Goal: Transaction & Acquisition: Subscribe to service/newsletter

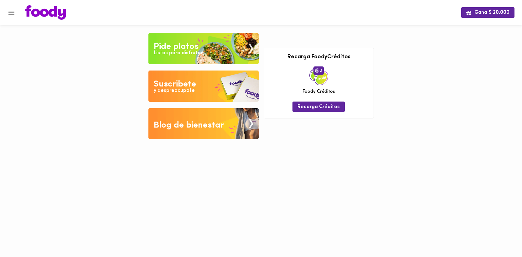
click at [184, 54] on div "Listos para disfrutar" at bounding box center [178, 52] width 49 height 7
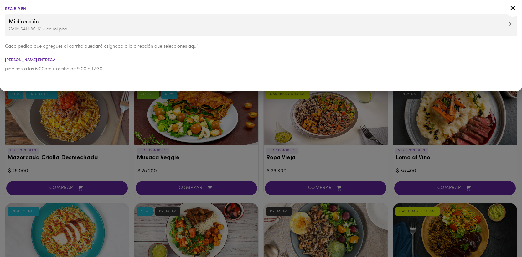
click at [401, 24] on span "Mi dirección" at bounding box center [261, 22] width 505 height 8
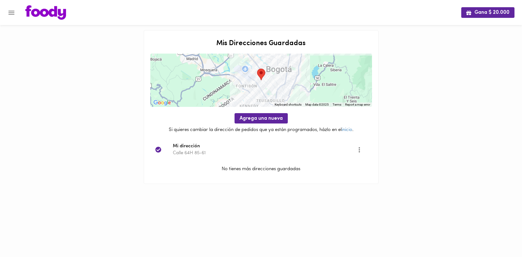
click at [246, 169] on p "No tienes más direcciones guardadas" at bounding box center [261, 169] width 222 height 7
click at [238, 169] on p "No tienes más direcciones guardadas" at bounding box center [261, 169] width 222 height 7
click at [11, 10] on icon "Menu" at bounding box center [12, 13] width 8 height 8
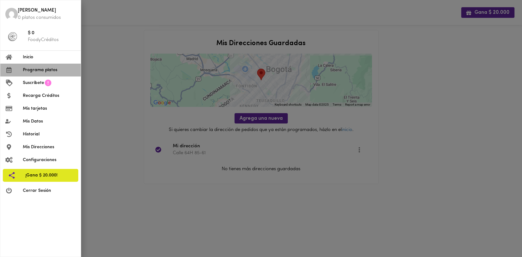
click at [40, 68] on span "Programa platos" at bounding box center [49, 70] width 53 height 7
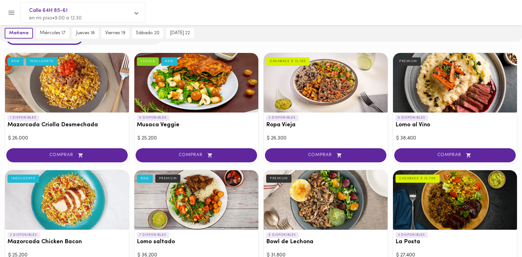
scroll to position [27, 0]
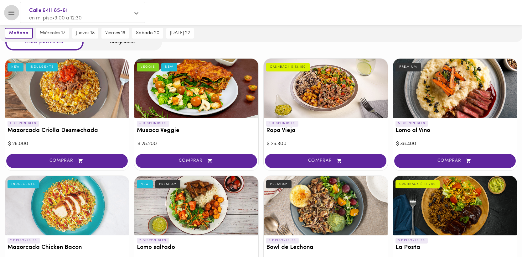
click at [8, 14] on icon "Menu" at bounding box center [12, 13] width 8 height 8
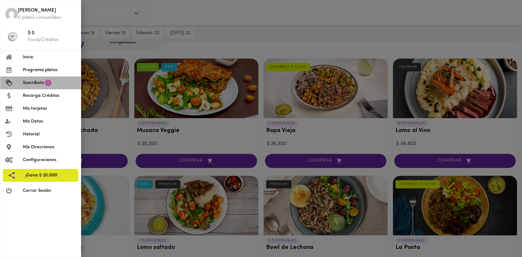
click at [32, 86] on span "Suscríbete" at bounding box center [33, 83] width 21 height 7
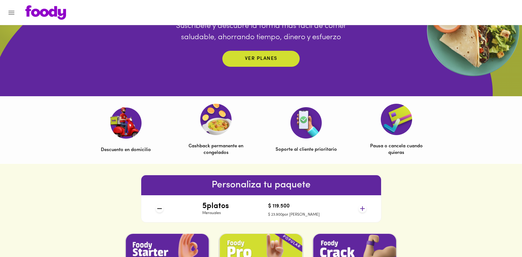
scroll to position [127, 0]
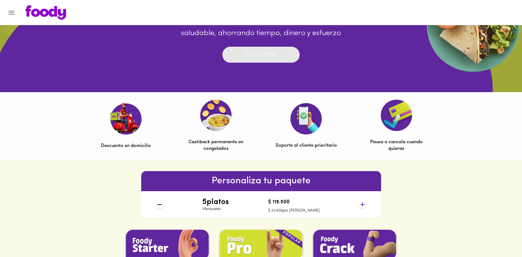
click at [282, 56] on span "Ver planes" at bounding box center [261, 55] width 65 height 10
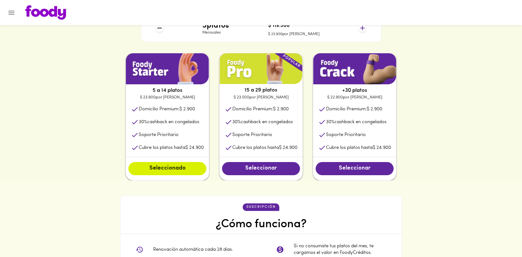
scroll to position [306, 0]
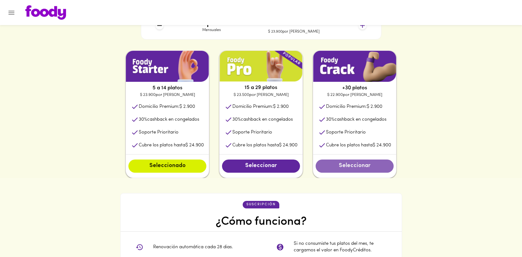
click at [345, 165] on span "Seleccionar" at bounding box center [354, 166] width 65 height 7
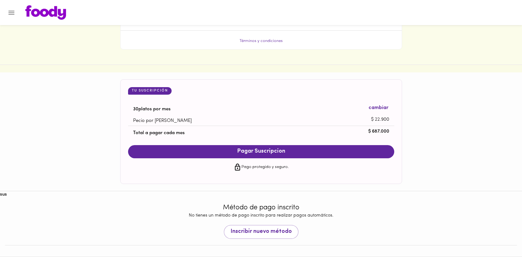
scroll to position [570, 0]
click at [312, 148] on button "Pagar Suscripcion" at bounding box center [261, 151] width 266 height 13
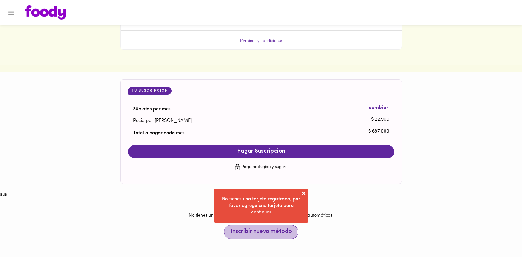
click at [261, 234] on span "Inscribir nuevo método" at bounding box center [261, 231] width 61 height 7
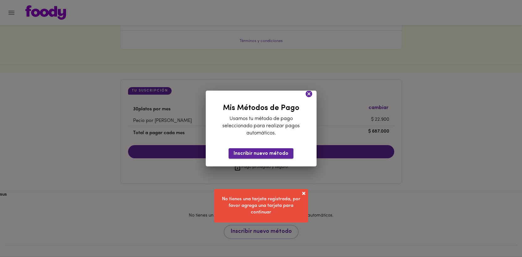
scroll to position [554, 0]
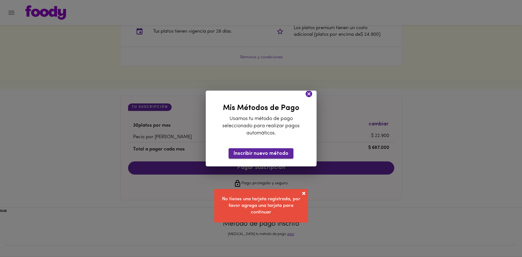
click at [268, 151] on span "Inscribir nuevo método" at bounding box center [261, 154] width 55 height 6
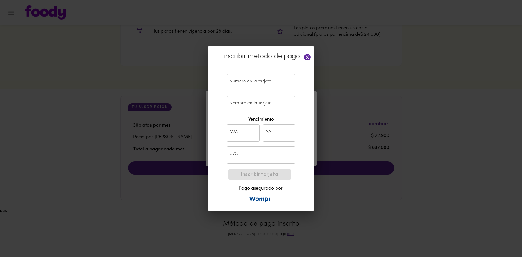
click at [255, 81] on input "text" at bounding box center [261, 82] width 69 height 17
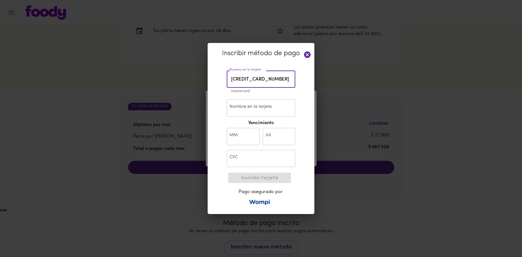
type input "[CREDIT_CARD_NUMBER]"
click at [257, 109] on input "Nombre en la tarjeta" at bounding box center [261, 107] width 69 height 17
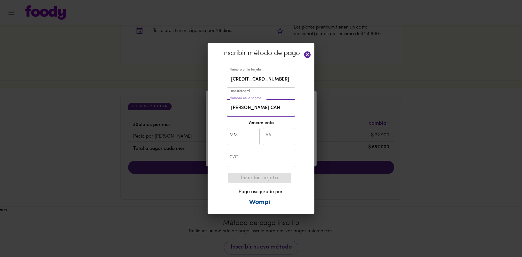
scroll to position [0, 4]
type input "[PERSON_NAME]"
click at [241, 140] on input "text" at bounding box center [243, 136] width 33 height 17
type input "06"
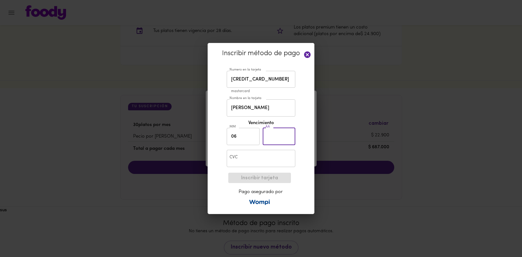
click at [273, 135] on input "text" at bounding box center [279, 136] width 33 height 17
type input "28"
click at [253, 159] on input "text" at bounding box center [261, 158] width 69 height 17
click at [264, 181] on span "Inscribir tarjeta" at bounding box center [259, 178] width 53 height 6
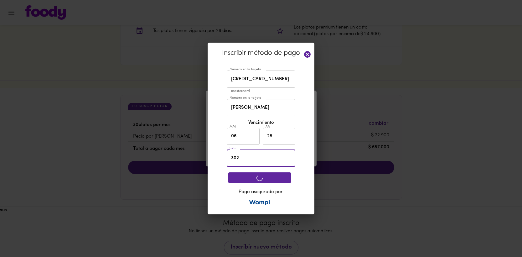
click at [241, 159] on input "302" at bounding box center [261, 157] width 69 height 17
type input "304"
click at [262, 180] on div "Pago asegurado por" at bounding box center [261, 189] width 65 height 38
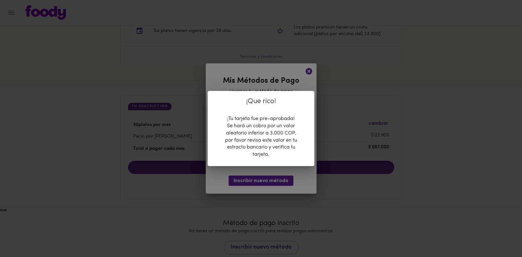
click at [270, 152] on div "¡Tu tarjeta fue pre-aprobada! Se hará un cobro por un valor aleatorio inferior …" at bounding box center [261, 136] width 75 height 43
click at [294, 86] on div "¡Que rico! ¡Tu tarjeta fue pre-aprobada! Se hará un cobro por un valor aleatori…" at bounding box center [261, 128] width 522 height 257
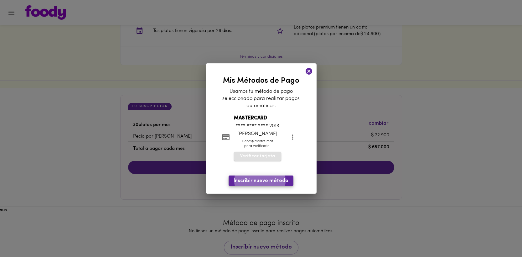
click at [260, 159] on span "Verificar tarjeta" at bounding box center [257, 156] width 35 height 6
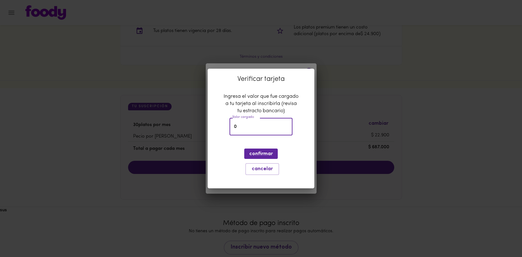
click at [252, 127] on input "0" at bounding box center [261, 126] width 63 height 17
click at [262, 167] on span "cancelar" at bounding box center [262, 169] width 25 height 6
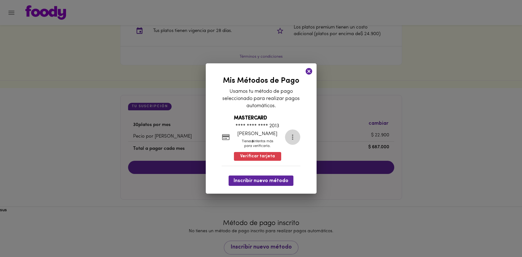
click at [295, 136] on icon "more" at bounding box center [293, 137] width 8 height 8
click at [241, 137] on div at bounding box center [261, 128] width 522 height 257
click at [268, 122] on p "**** **** **** 2013" at bounding box center [257, 125] width 47 height 7
click at [257, 158] on span "Verificar tarjeta" at bounding box center [257, 156] width 35 height 6
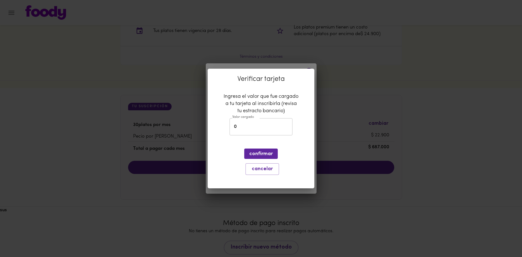
click at [241, 130] on input "0" at bounding box center [261, 126] width 63 height 17
type input "1"
click at [269, 172] on button "cancelar" at bounding box center [263, 169] width 34 height 12
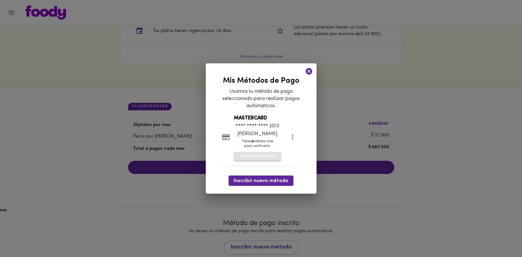
click at [259, 159] on span "Verificar tarjeta" at bounding box center [257, 156] width 35 height 6
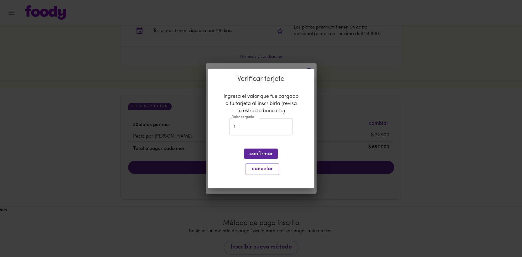
click at [255, 131] on input "1" at bounding box center [261, 126] width 63 height 17
type input "0,34"
click at [264, 150] on button "confirmar" at bounding box center [261, 153] width 34 height 10
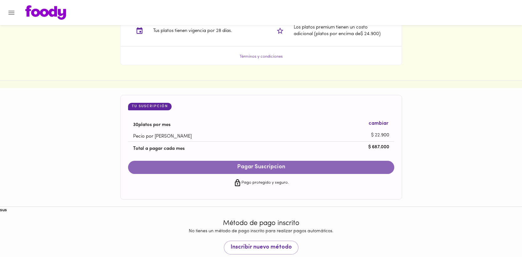
click at [257, 169] on span "Pagar Suscripcion" at bounding box center [261, 167] width 254 height 7
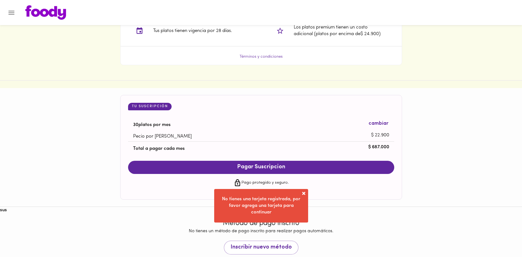
click at [304, 192] on span at bounding box center [304, 193] width 6 height 6
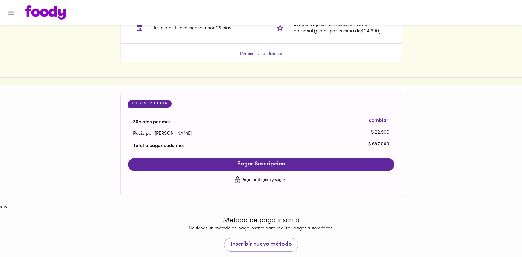
scroll to position [567, 0]
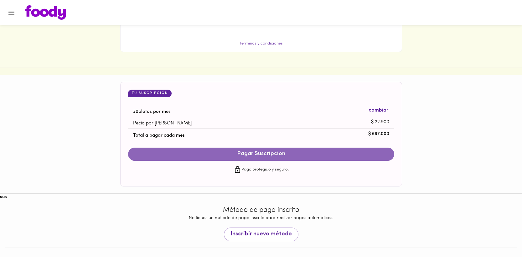
click at [264, 152] on span "Pagar Suscripcion" at bounding box center [261, 154] width 254 height 7
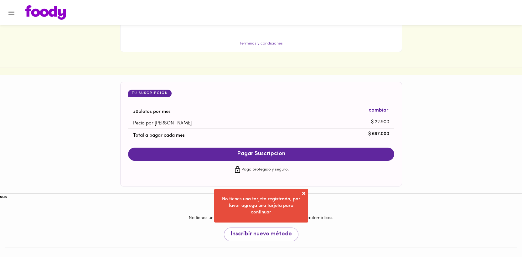
click at [306, 195] on span at bounding box center [304, 193] width 6 height 6
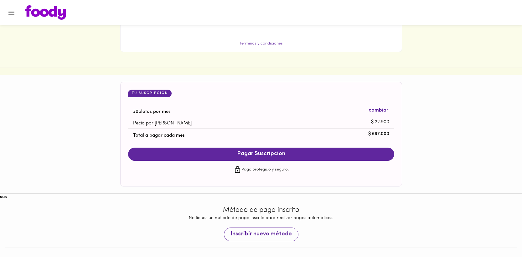
click at [264, 233] on span "Inscribir nuevo método" at bounding box center [261, 234] width 61 height 7
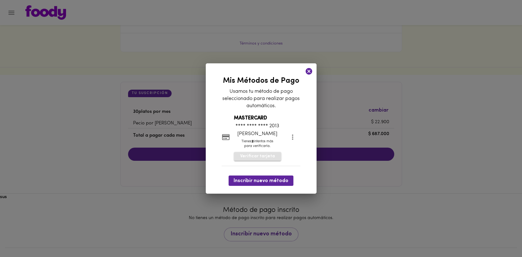
click at [265, 159] on span "Verificar tarjeta" at bounding box center [257, 156] width 35 height 6
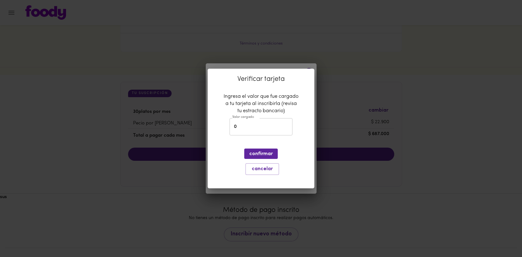
click at [246, 133] on input "0" at bounding box center [261, 126] width 63 height 17
paste input "1.556,72"
type input "1.556"
click at [258, 155] on span "confirmar" at bounding box center [260, 154] width 23 height 6
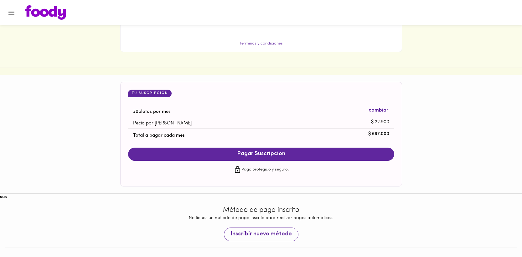
click at [256, 235] on span "Inscribir nuevo método" at bounding box center [261, 234] width 61 height 7
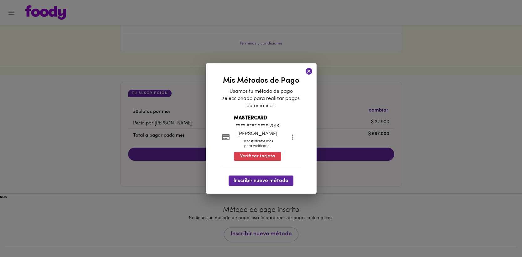
scroll to position [554, 0]
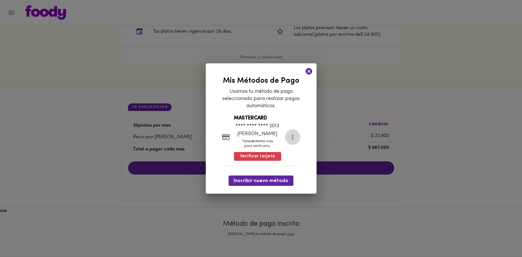
click at [291, 141] on button "more" at bounding box center [292, 136] width 15 height 15
click at [303, 137] on li "Eliminar" at bounding box center [299, 137] width 26 height 10
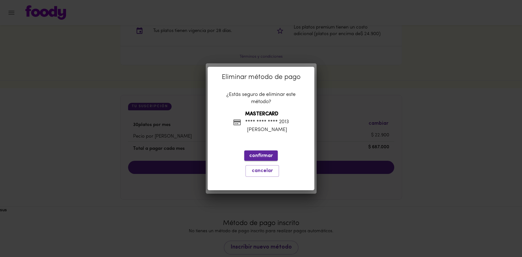
click at [259, 158] on span "confirmar" at bounding box center [260, 156] width 23 height 6
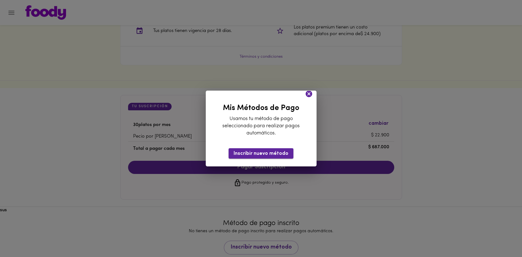
click at [269, 152] on span "Inscribir nuevo método" at bounding box center [261, 154] width 55 height 6
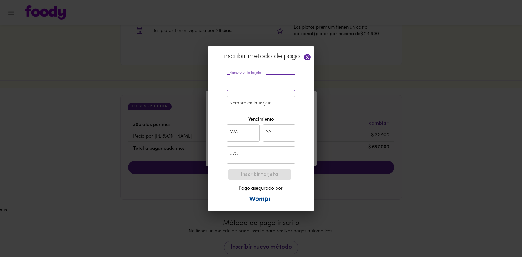
click at [251, 77] on input "text" at bounding box center [261, 82] width 69 height 17
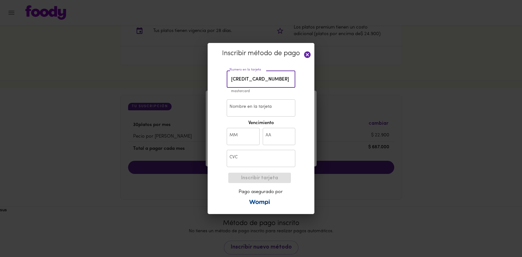
type input "[CREDIT_CARD_NUMBER]"
click at [248, 107] on input "Nombre en la tarjeta" at bounding box center [261, 107] width 69 height 17
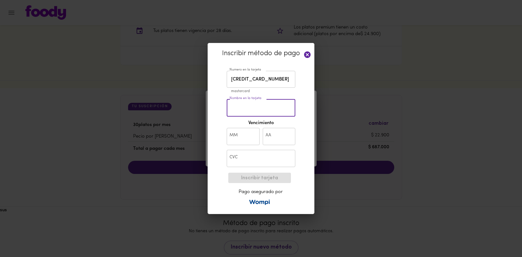
type input "[PERSON_NAME]"
click at [246, 135] on input "text" at bounding box center [243, 136] width 33 height 17
type input "06"
click at [286, 141] on input "text" at bounding box center [279, 136] width 33 height 17
type input "28"
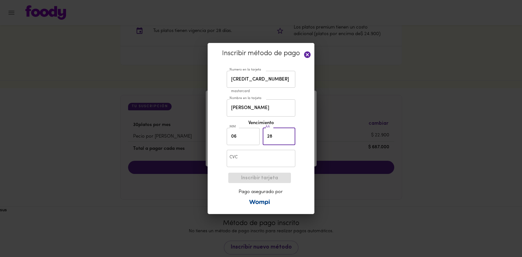
click at [268, 162] on input "text" at bounding box center [261, 158] width 69 height 17
type input "4"
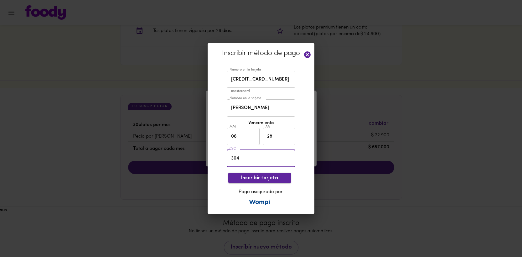
type input "304"
click at [266, 181] on button "Inscribir tarjeta" at bounding box center [259, 178] width 63 height 10
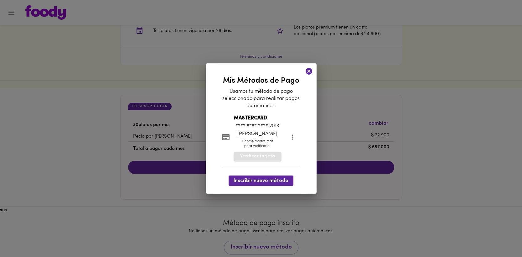
click at [266, 159] on span "Verificar tarjeta" at bounding box center [257, 156] width 35 height 6
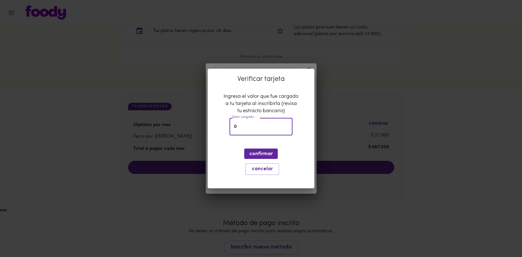
click at [248, 128] on input "0" at bounding box center [261, 126] width 63 height 17
type input "1558"
click at [269, 154] on span "confirmar" at bounding box center [260, 154] width 23 height 6
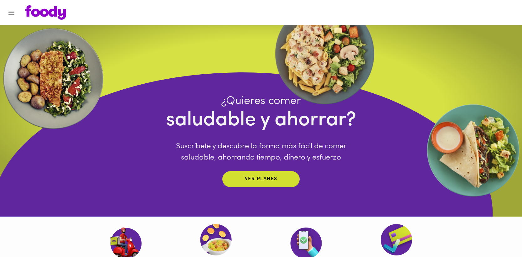
scroll to position [0, 0]
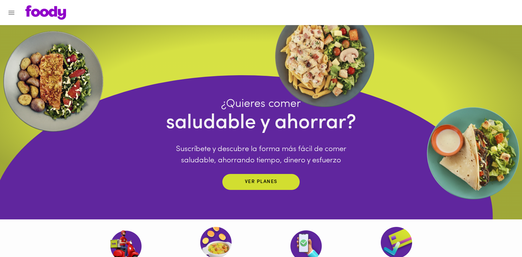
click at [11, 15] on icon "Menu" at bounding box center [12, 13] width 8 height 8
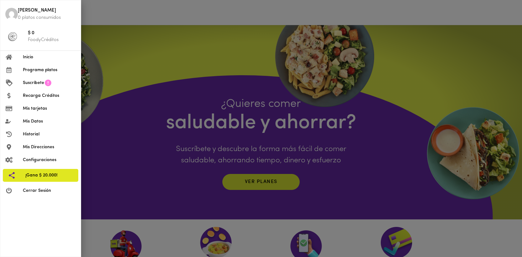
click at [34, 58] on span "Inicio" at bounding box center [49, 57] width 53 height 7
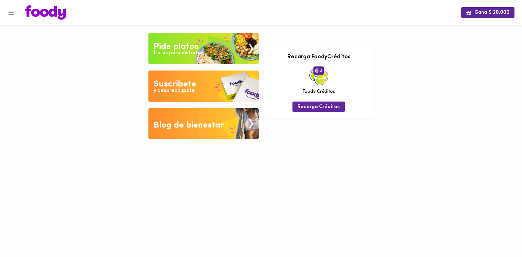
click at [6, 8] on button "Menu" at bounding box center [11, 12] width 15 height 15
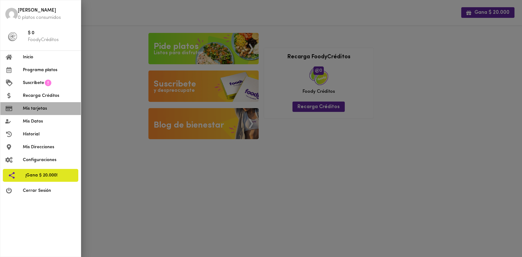
click at [41, 112] on li "Mis tarjetas" at bounding box center [40, 108] width 81 height 13
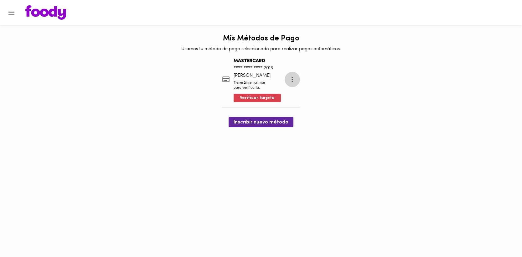
click at [296, 78] on icon "more" at bounding box center [293, 80] width 8 height 8
click at [243, 102] on div at bounding box center [261, 128] width 522 height 257
click at [242, 98] on span "Verificar tarjeta" at bounding box center [257, 98] width 35 height 6
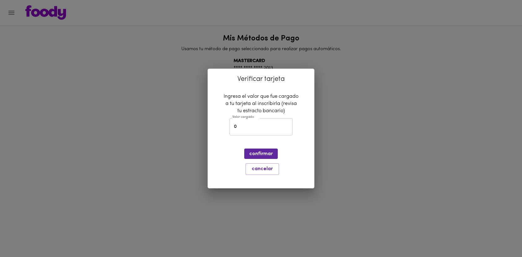
click at [254, 126] on input "0" at bounding box center [261, 126] width 63 height 17
type input "0"
type input "1.558"
click at [254, 154] on span "confirmar" at bounding box center [260, 154] width 23 height 6
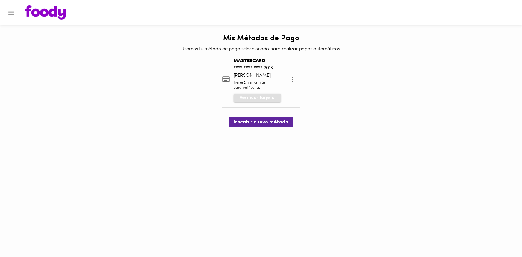
click at [244, 100] on span "Verificar tarjeta" at bounding box center [257, 98] width 35 height 6
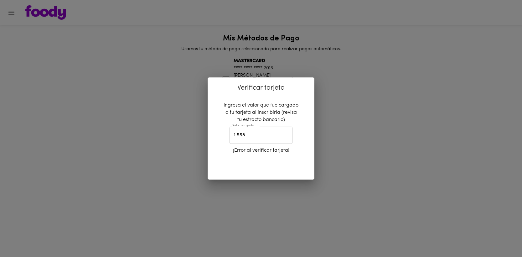
click at [376, 133] on div "Verificar tarjeta Ingresa el valor que fue cargado a tu tarjeta al inscribirla …" at bounding box center [261, 128] width 522 height 257
click at [259, 136] on input "1.558" at bounding box center [261, 135] width 63 height 17
type input "1"
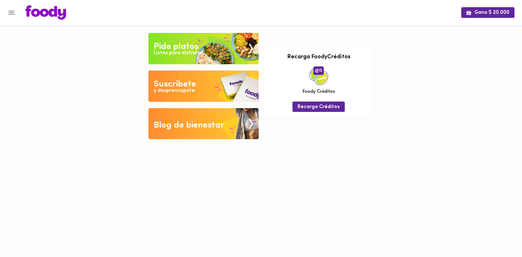
click at [9, 11] on icon "Menu" at bounding box center [11, 13] width 6 height 4
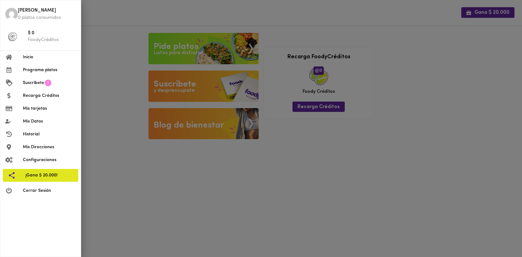
click at [33, 103] on li "Mis tarjetas" at bounding box center [40, 108] width 81 height 13
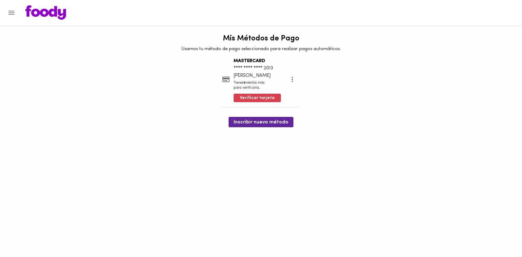
click at [293, 79] on icon "more" at bounding box center [292, 79] width 1 height 5
click at [304, 81] on li "Eliminar" at bounding box center [306, 80] width 26 height 10
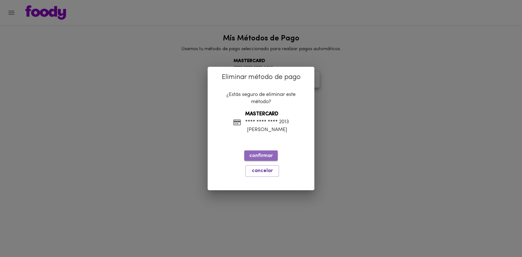
click at [262, 159] on span "confirmar" at bounding box center [260, 156] width 23 height 6
